Goal: Understand process/instructions: Learn how to perform a task or action

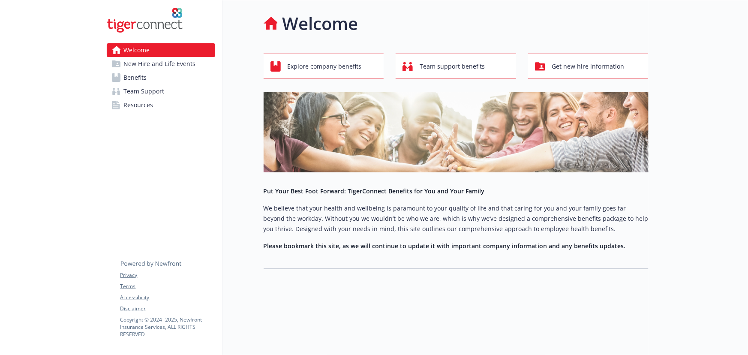
drag, startPoint x: 178, startPoint y: 68, endPoint x: 172, endPoint y: 60, distance: 10.0
click at [179, 67] on span "New Hire and Life Events" at bounding box center [160, 64] width 72 height 14
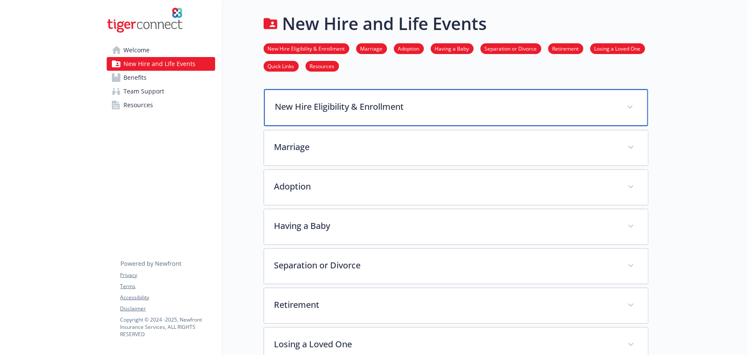
click at [353, 107] on p "New Hire Eligibility & Enrollment" at bounding box center [445, 106] width 341 height 13
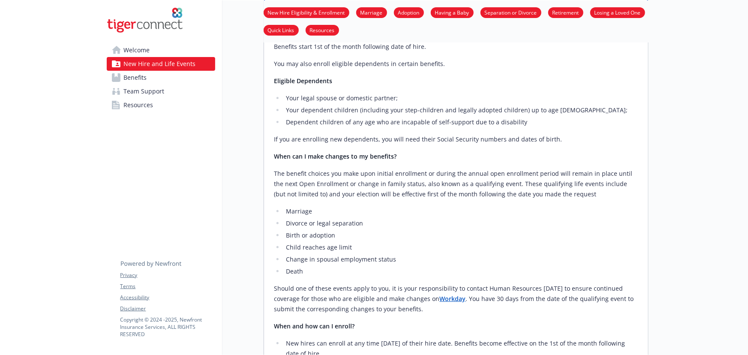
scroll to position [117, 0]
